Goal: Register for event/course

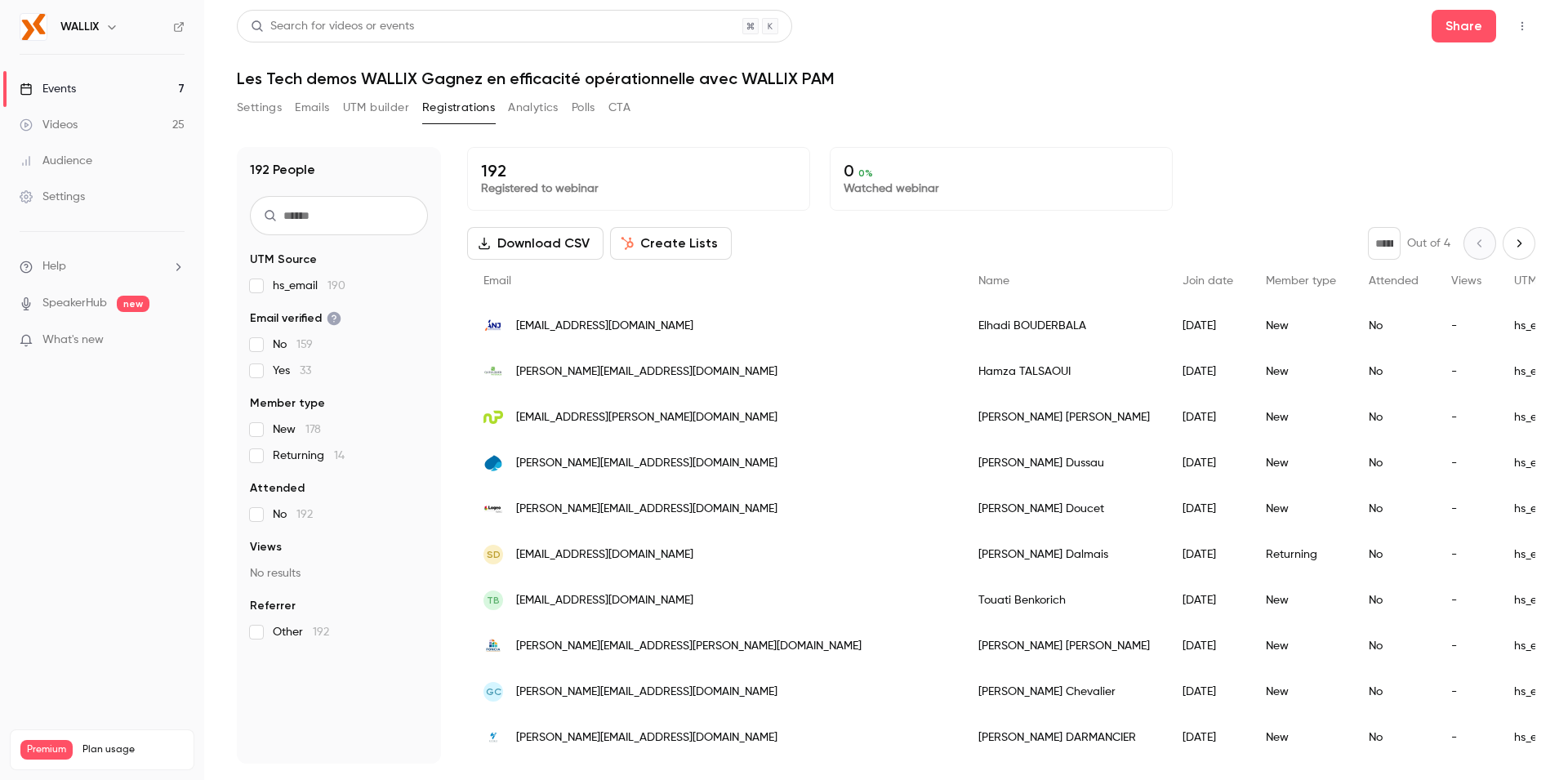
click at [80, 86] on link "Events 7" at bounding box center [102, 88] width 204 height 36
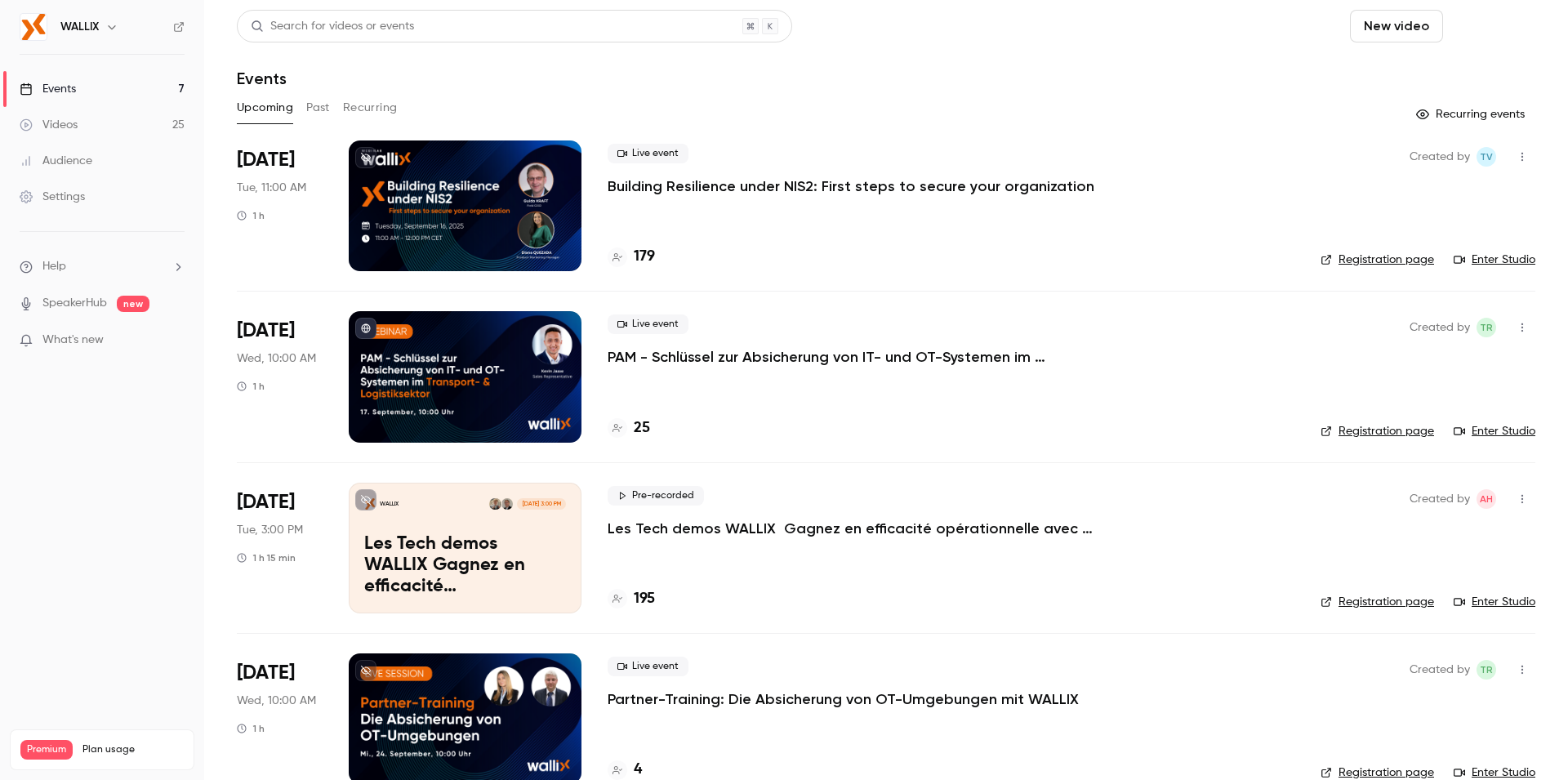
click at [1468, 33] on button "Schedule" at bounding box center [1493, 25] width 86 height 32
click at [1437, 69] on div "One time event" at bounding box center [1446, 71] width 124 height 17
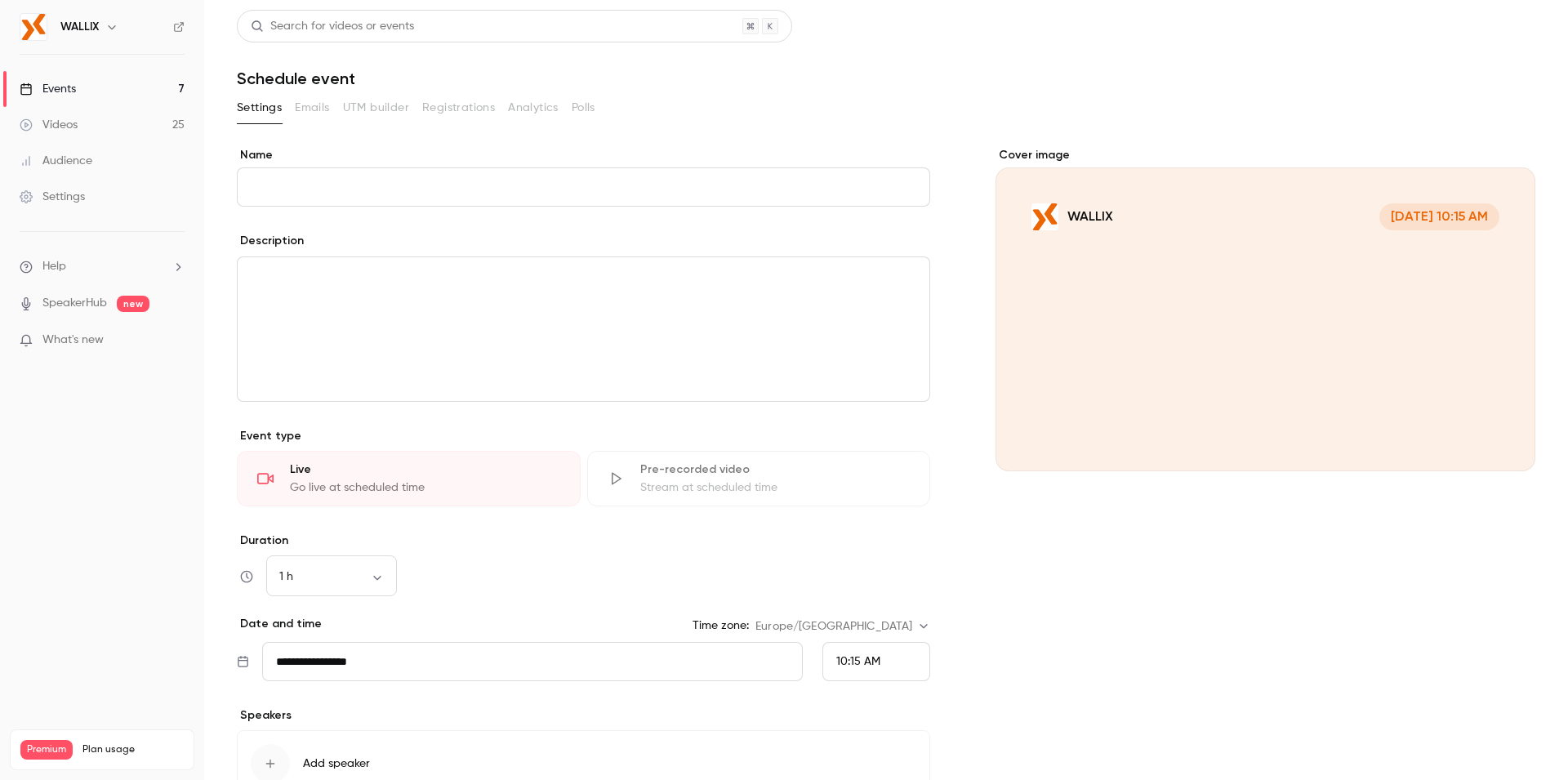
click at [831, 189] on input "Name" at bounding box center [583, 187] width 694 height 39
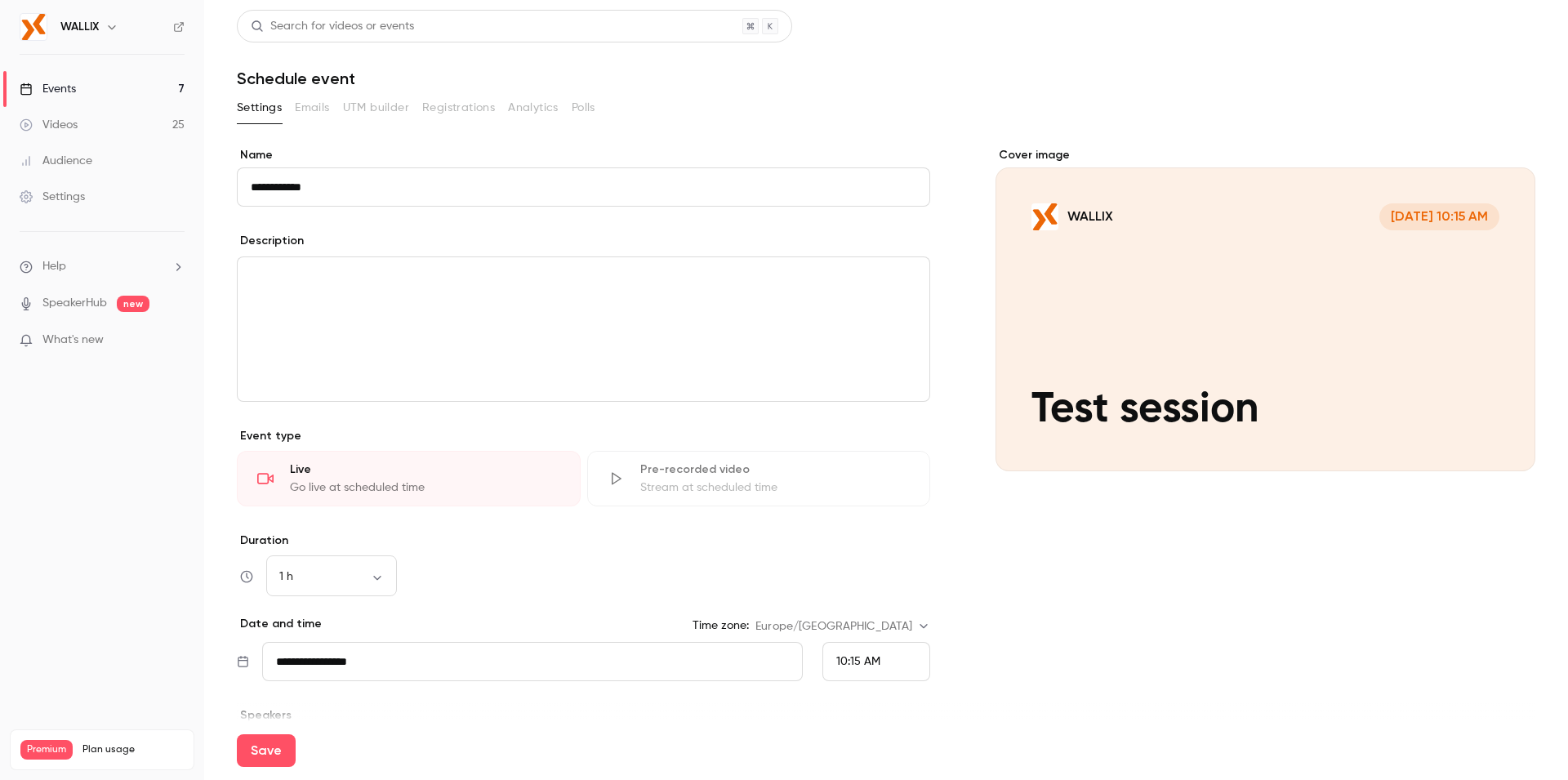
type input "**********"
click at [859, 665] on span "10:15 AM" at bounding box center [859, 661] width 45 height 11
click at [859, 425] on li "3:00 PM" at bounding box center [869, 414] width 106 height 44
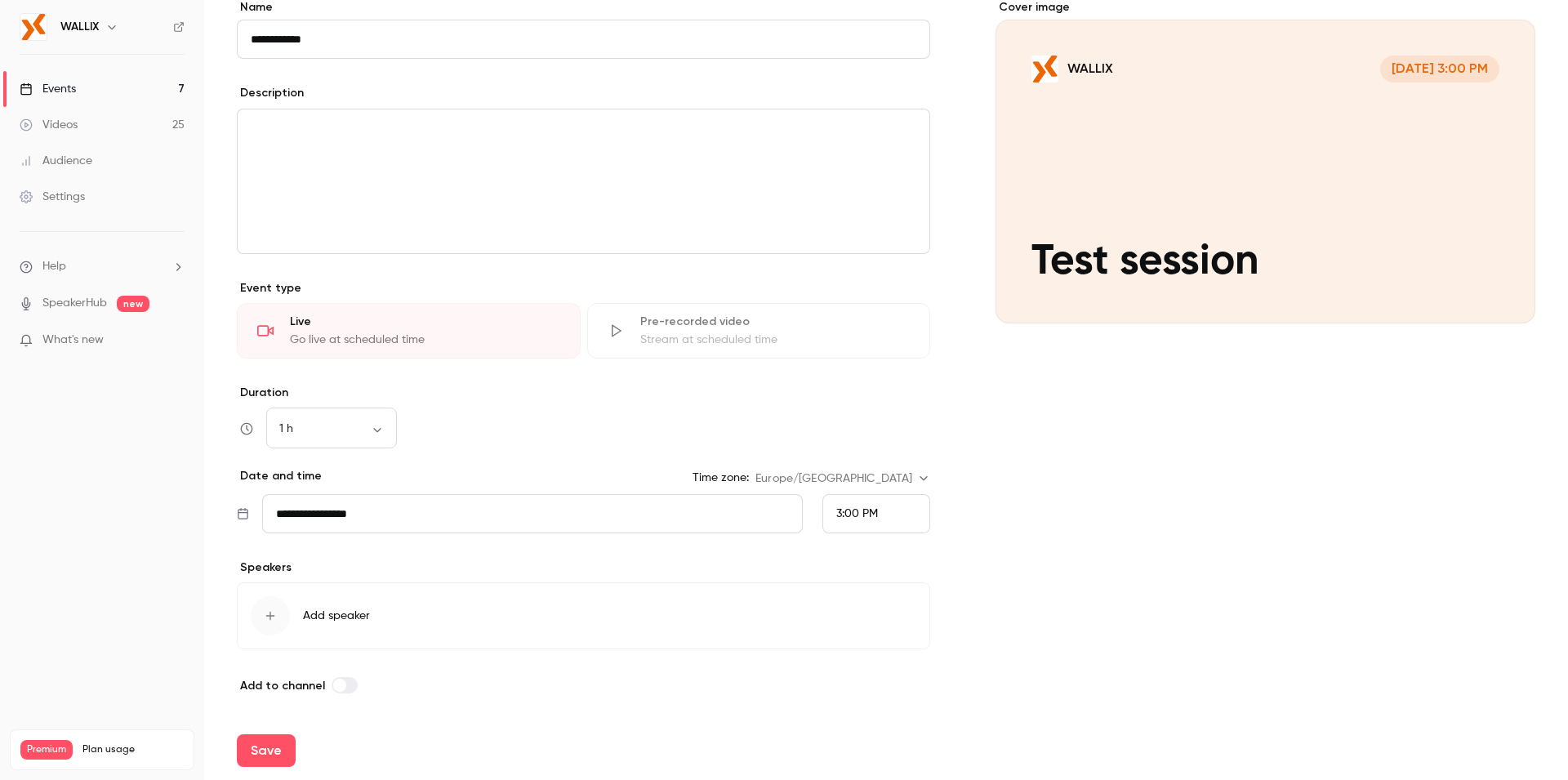
click at [393, 612] on button "Add speaker" at bounding box center [583, 615] width 694 height 67
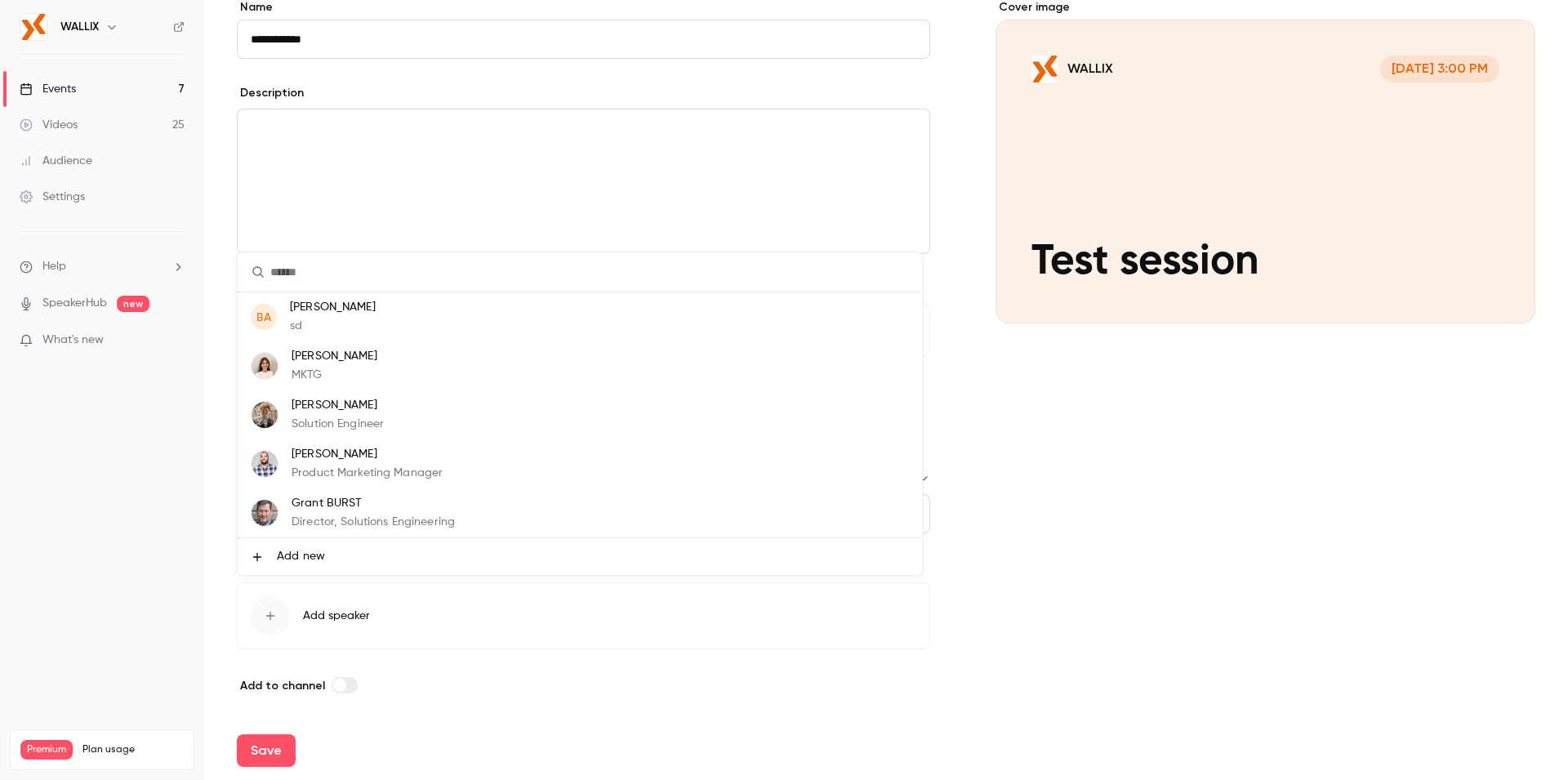
click at [421, 466] on p "Product Marketing Manager" at bounding box center [366, 474] width 151 height 17
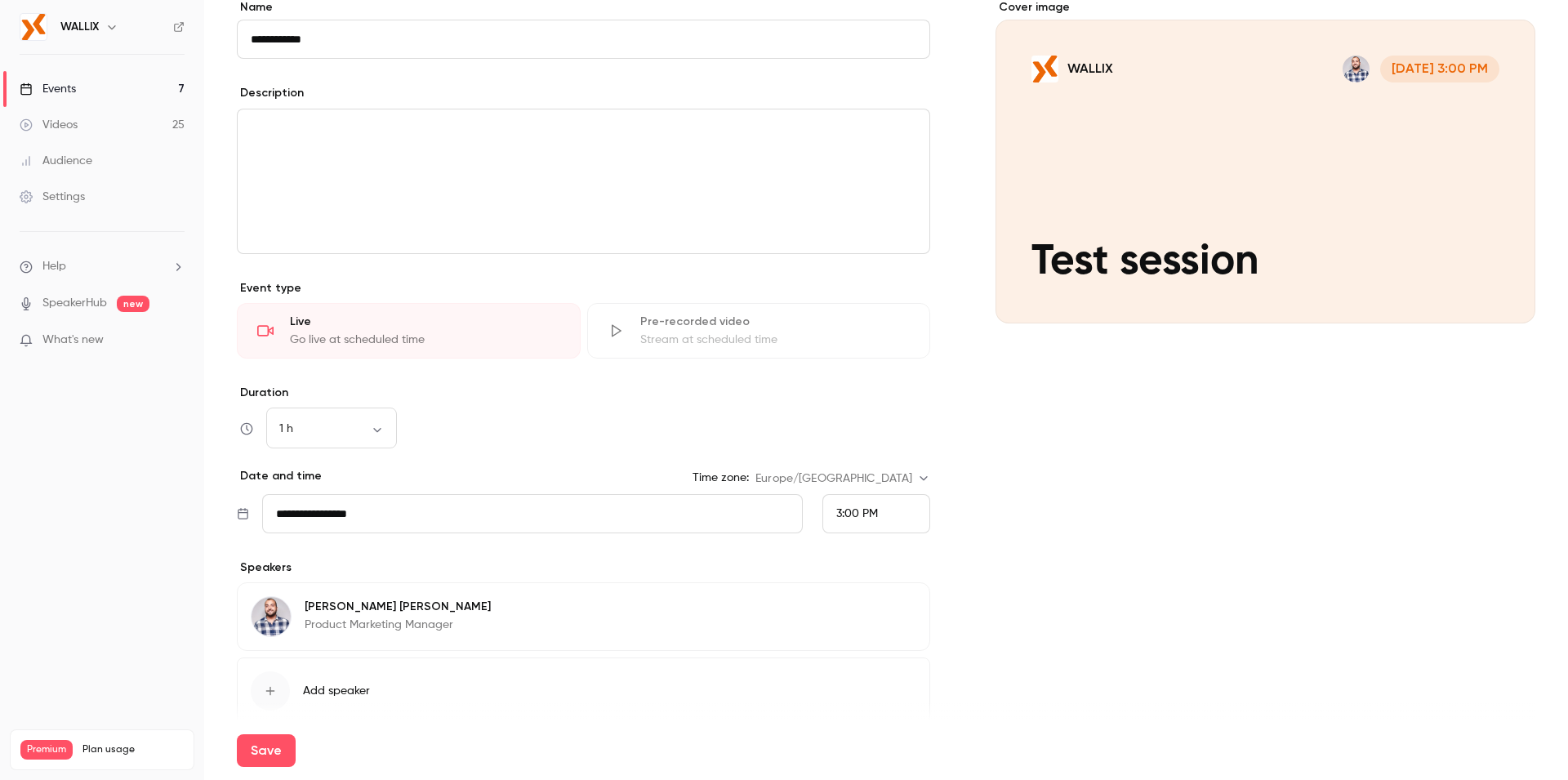
click at [356, 694] on span "Add speaker" at bounding box center [336, 691] width 67 height 17
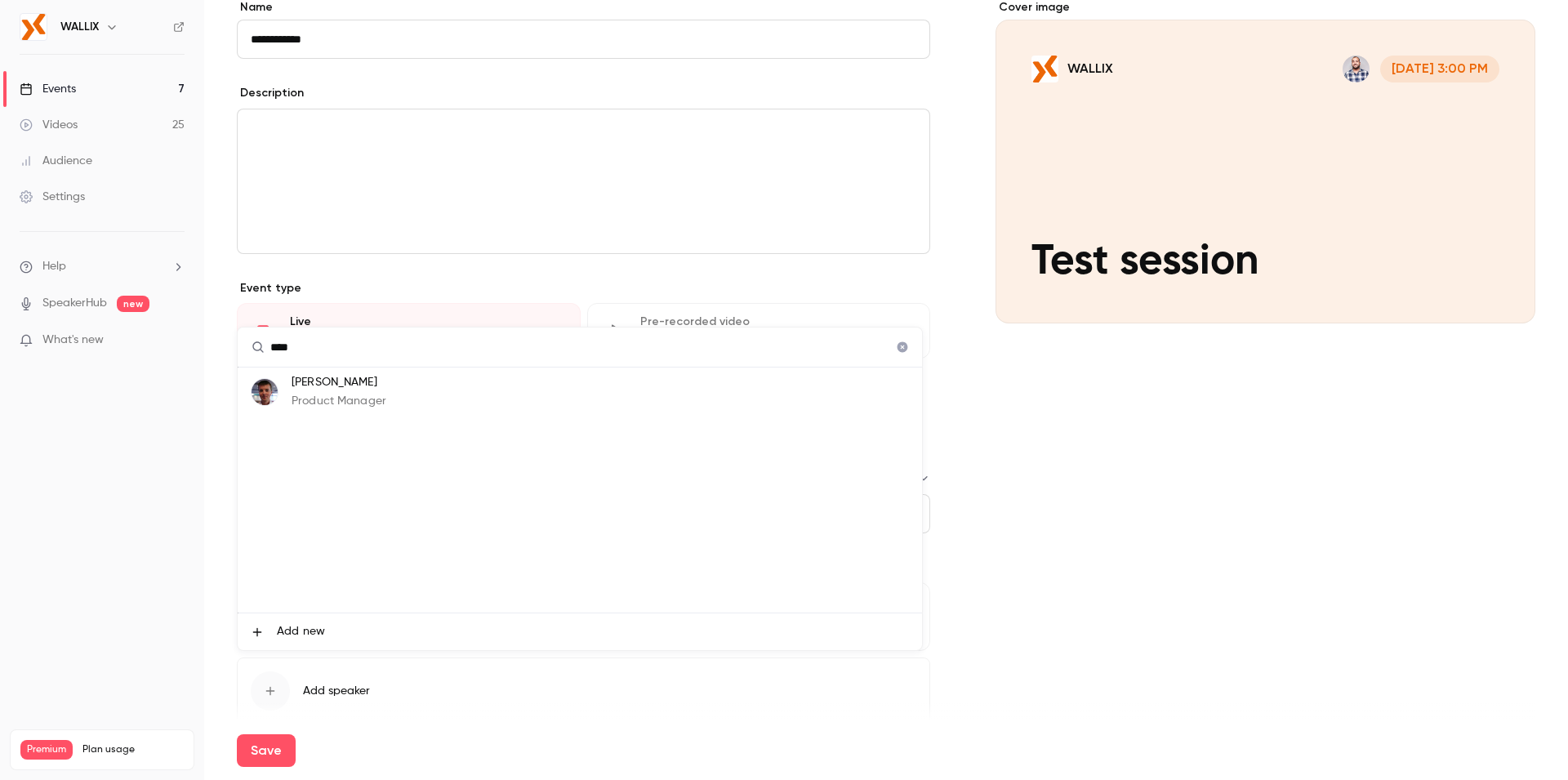
type input "****"
click at [380, 408] on p "Product Manager" at bounding box center [339, 401] width 95 height 17
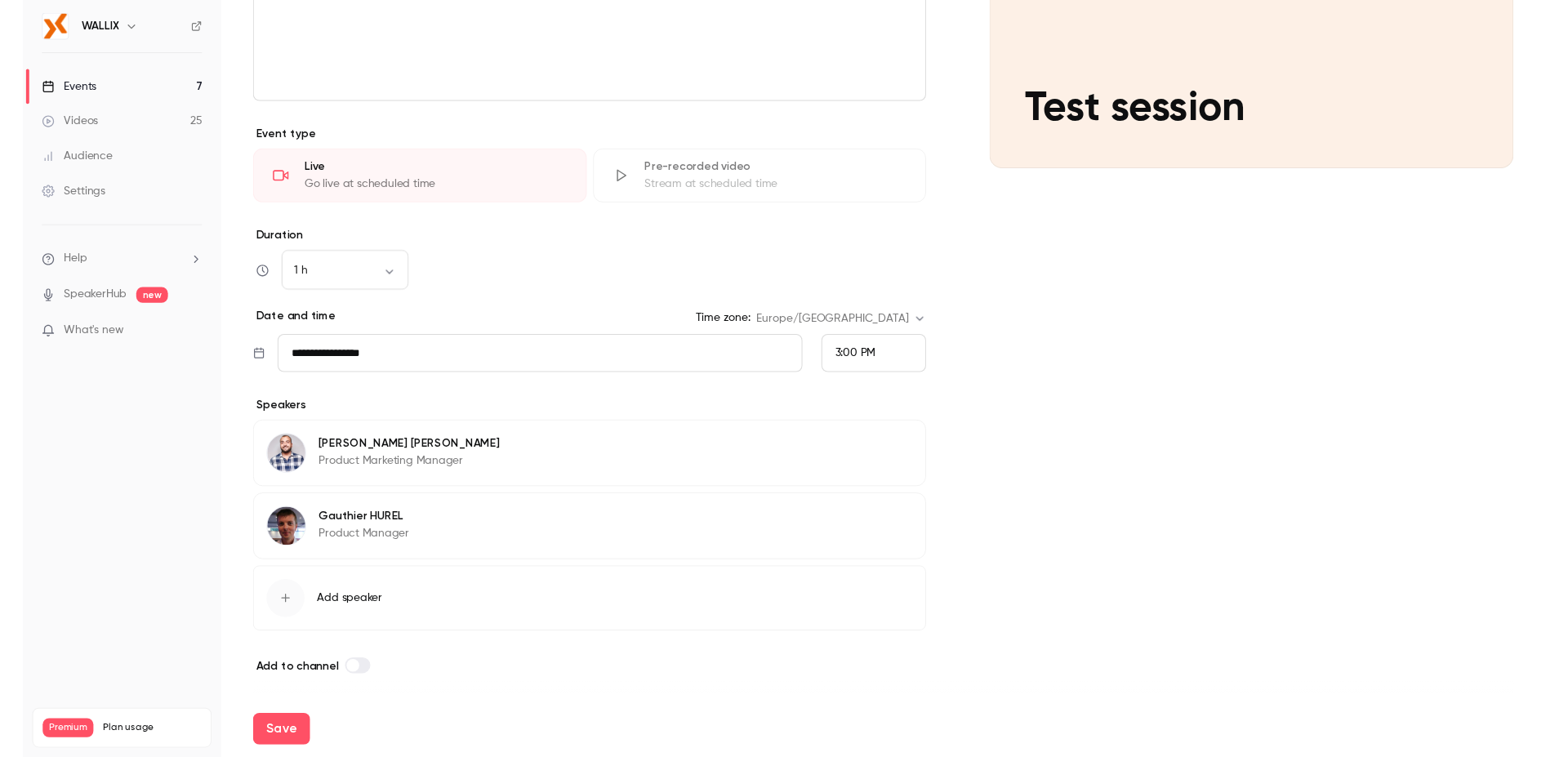
scroll to position [0, 0]
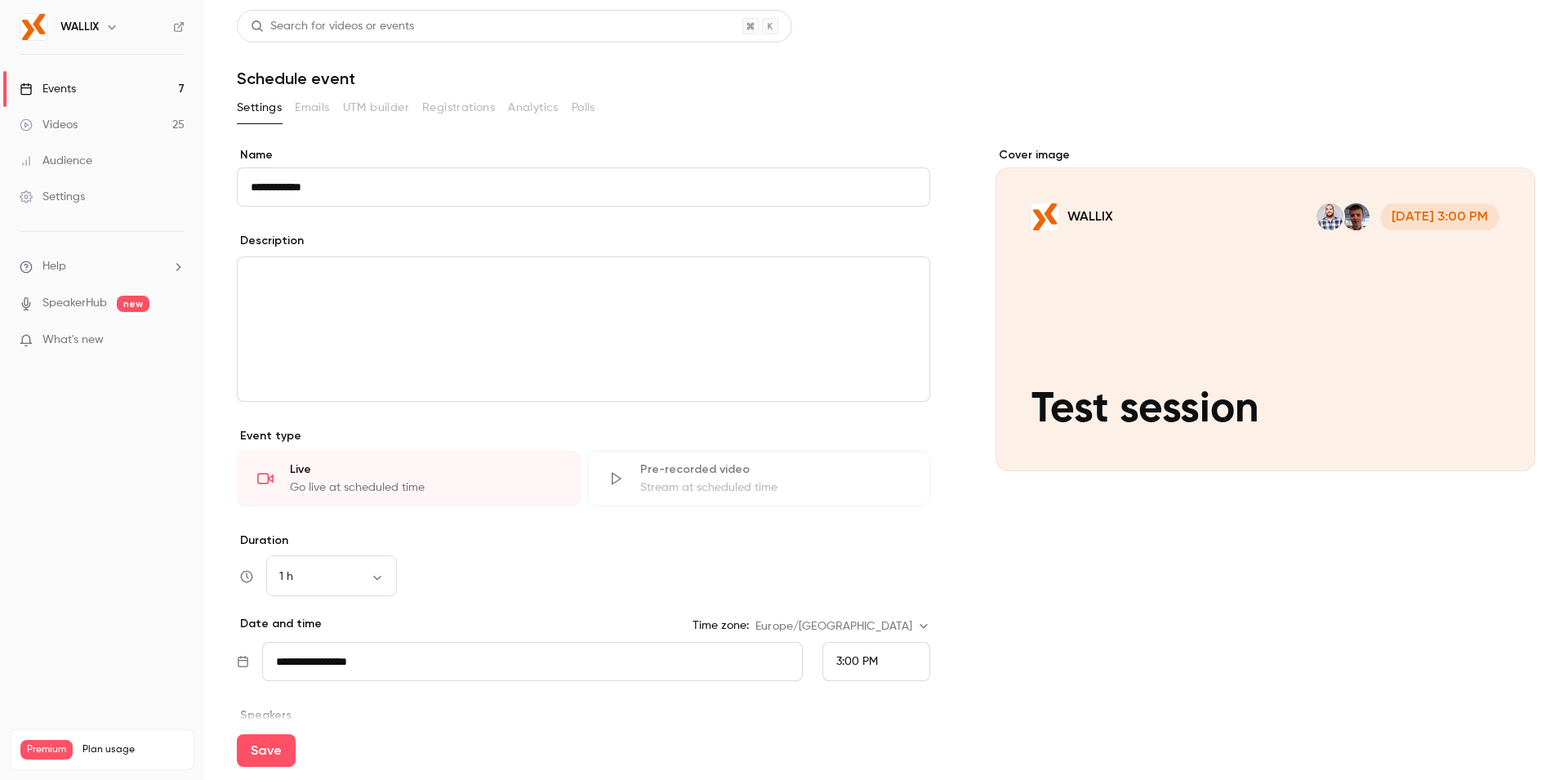
click at [368, 318] on div "editor" at bounding box center [583, 329] width 692 height 144
click at [274, 752] on button "Save" at bounding box center [265, 750] width 58 height 32
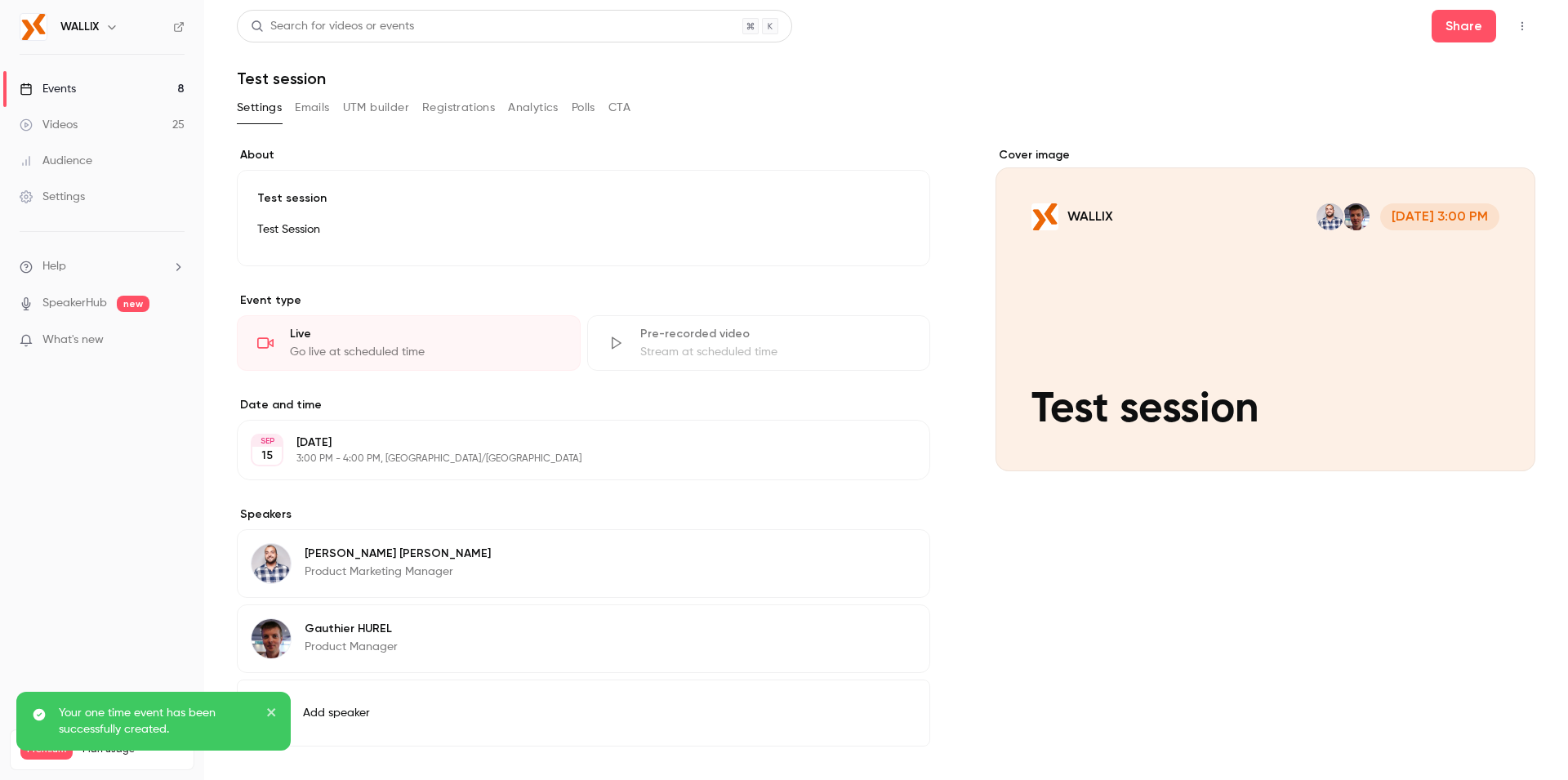
click at [1516, 24] on icon "button" at bounding box center [1522, 25] width 13 height 11
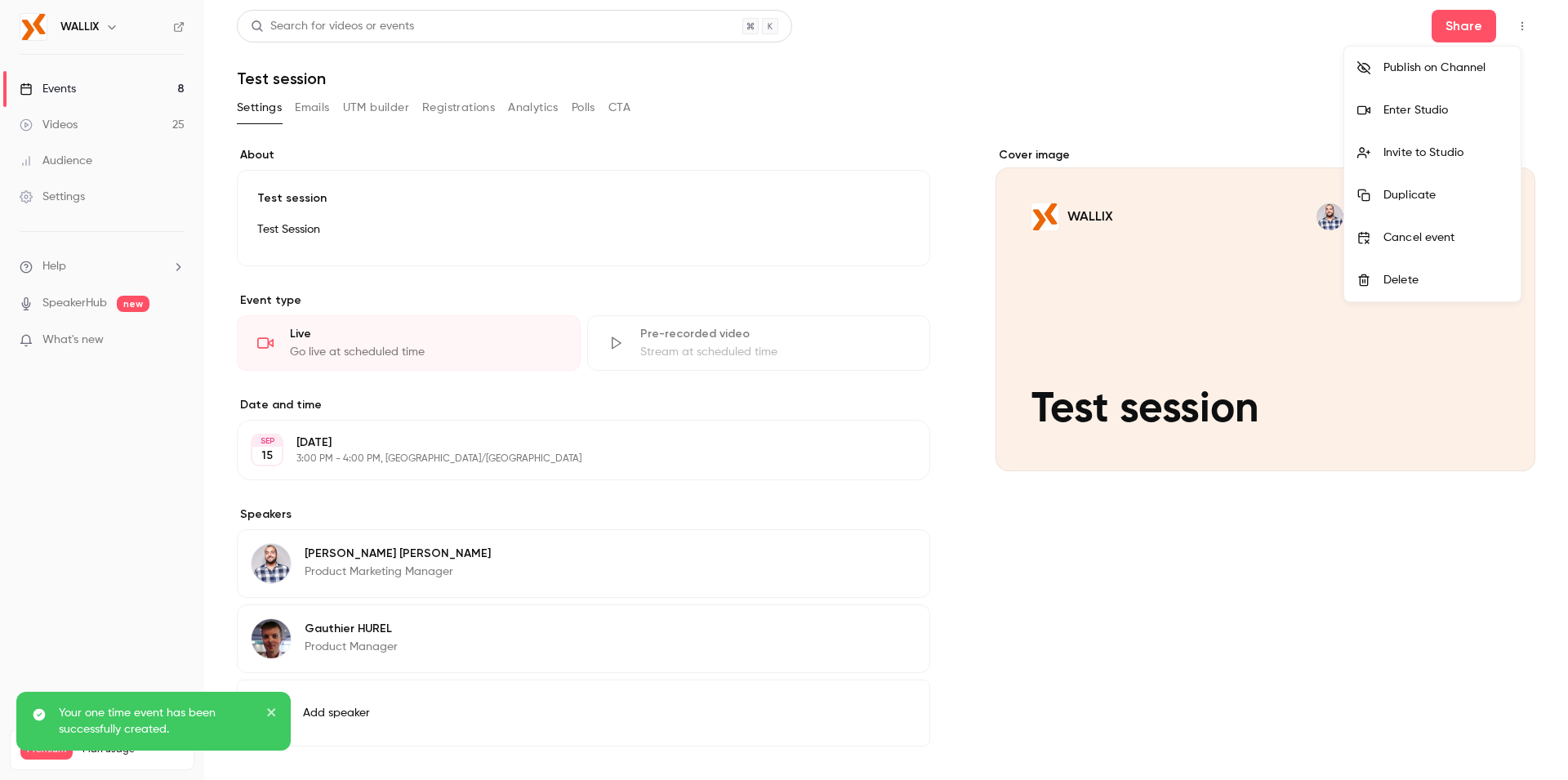
click at [1446, 146] on div "Invite to Studio" at bounding box center [1446, 153] width 124 height 17
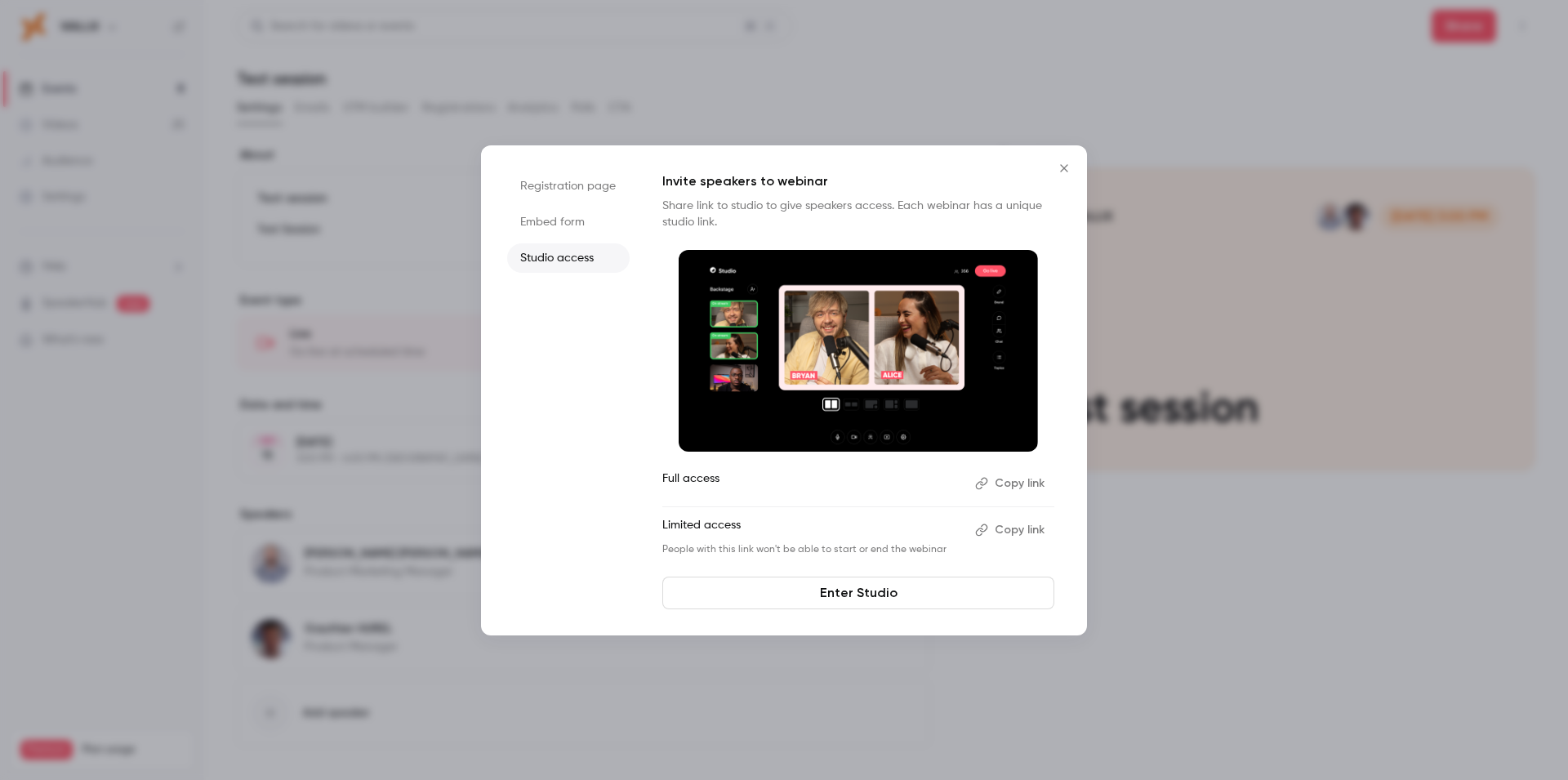
click at [1010, 539] on button "Copy link" at bounding box center [1011, 530] width 86 height 26
click at [998, 494] on button "Copy link" at bounding box center [1011, 483] width 86 height 26
click at [1065, 171] on icon "Close" at bounding box center [1064, 168] width 19 height 13
